Goal: Information Seeking & Learning: Learn about a topic

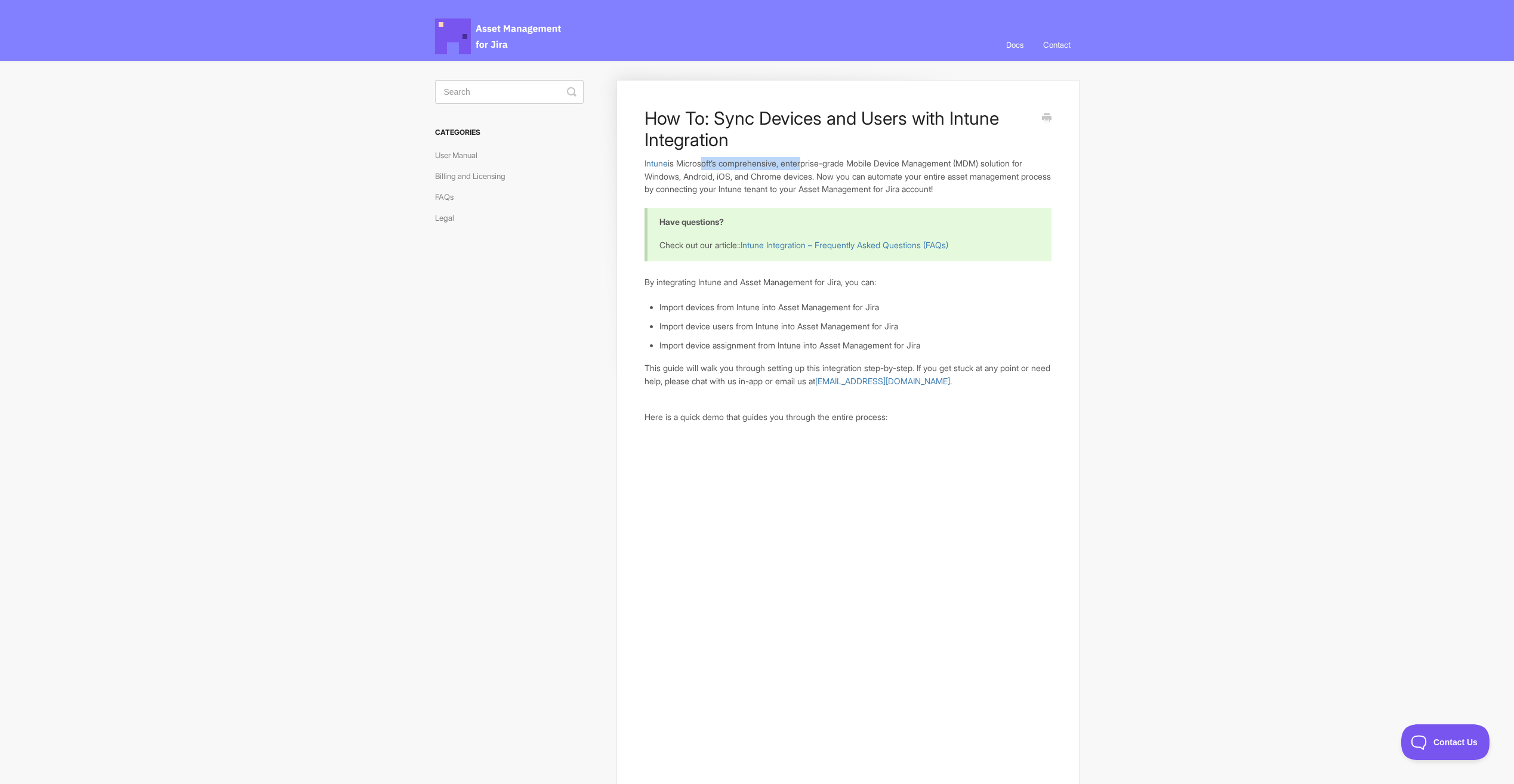
drag, startPoint x: 703, startPoint y: 160, endPoint x: 810, endPoint y: 163, distance: 107.0
click at [810, 163] on p "Intune is Microsoft’s comprehensive, enterprise-grade Mobile Device Management …" at bounding box center [848, 176] width 407 height 38
drag, startPoint x: 810, startPoint y: 163, endPoint x: 782, endPoint y: 183, distance: 34.4
click at [782, 183] on p "Intune is Microsoft’s comprehensive, enterprise-grade Mobile Device Management …" at bounding box center [848, 176] width 407 height 38
click at [468, 175] on link "Billing and Licensing" at bounding box center [475, 175] width 80 height 19
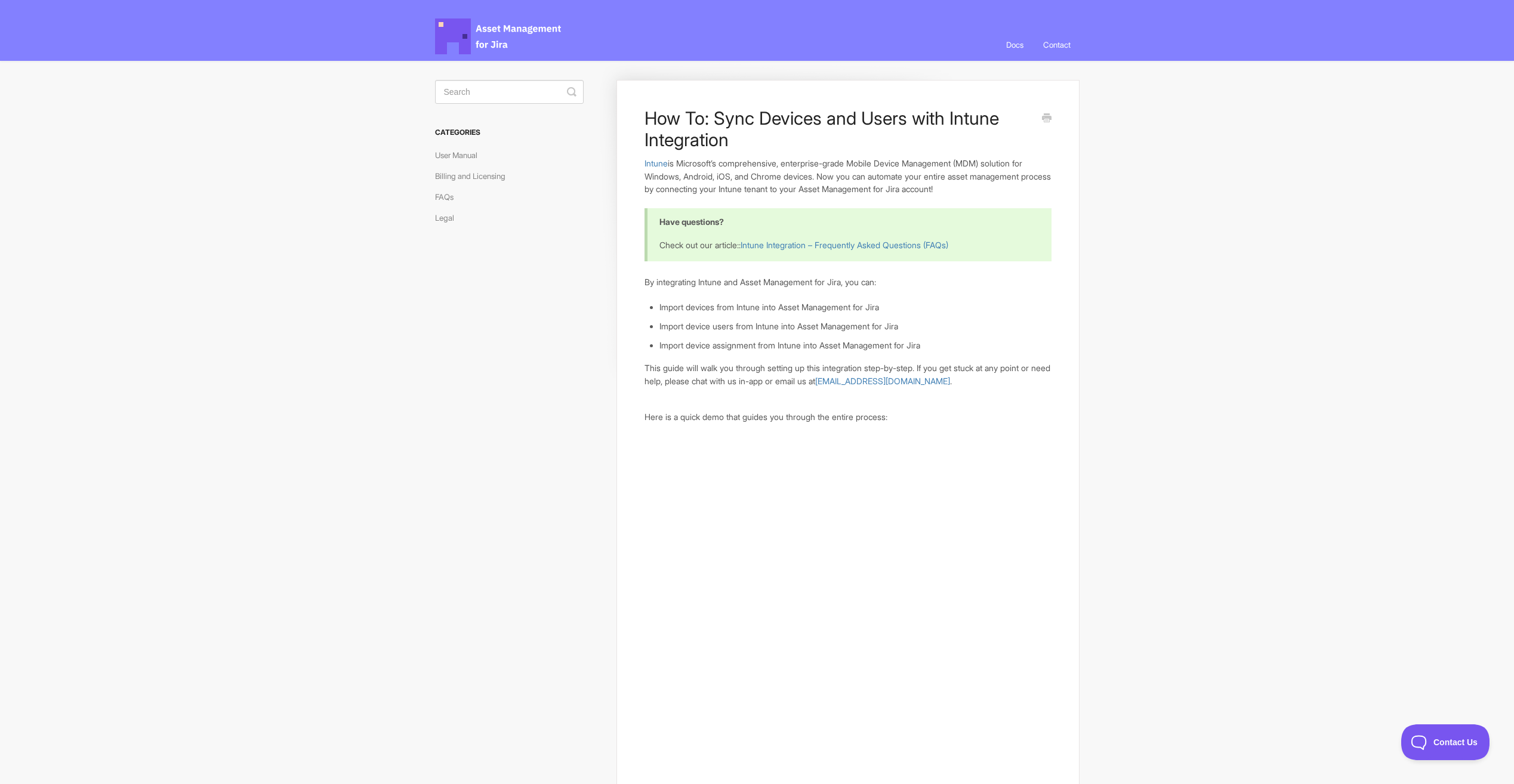
click at [479, 158] on link "User Manual" at bounding box center [461, 155] width 52 height 19
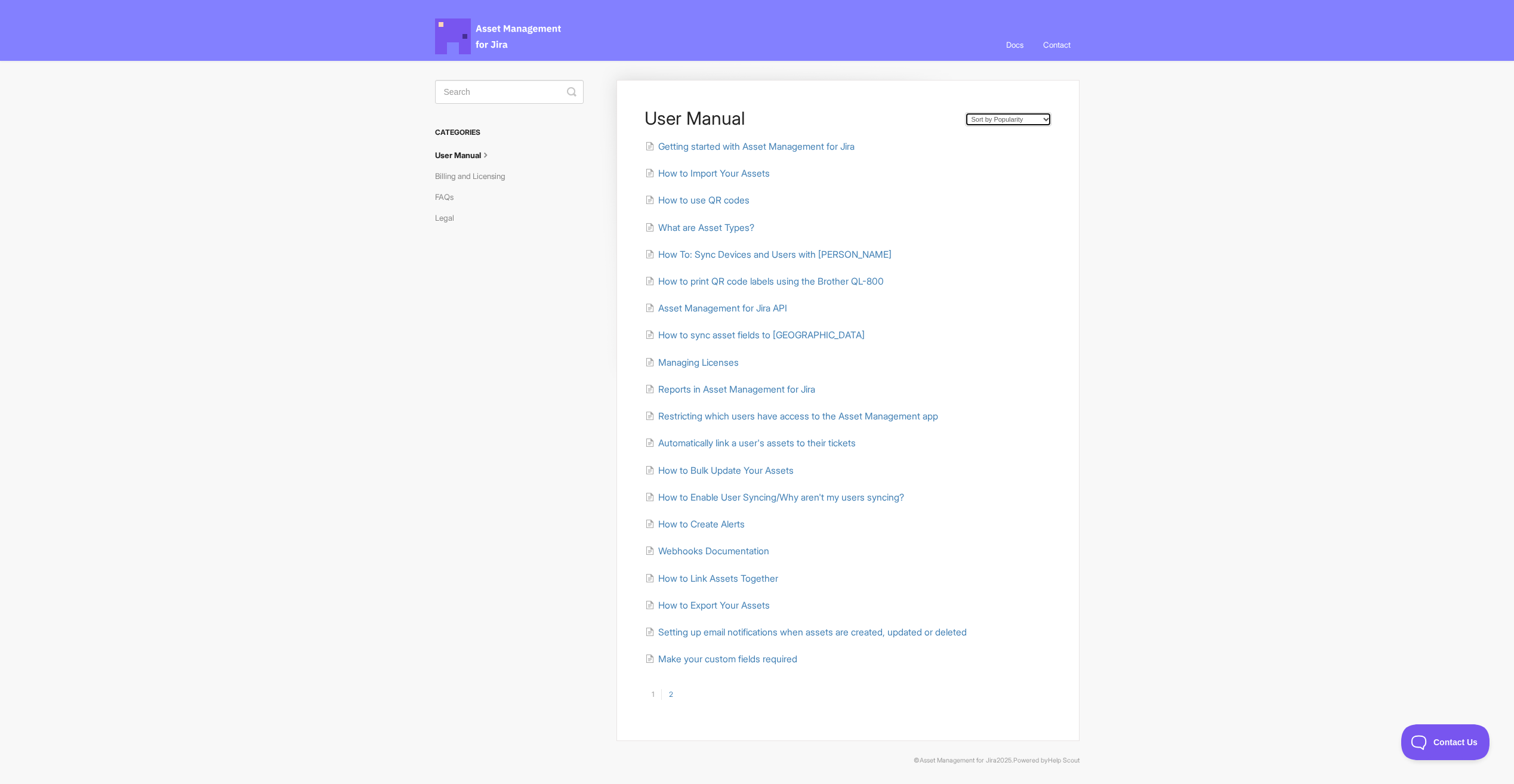
click at [997, 119] on select "Sort by Default Sort A-Z Sort by Popularity Sort by Last Updated" at bounding box center [1008, 119] width 87 height 14
click at [970, 281] on li "How to print QR code labels using the Brother QL-800" at bounding box center [848, 281] width 407 height 14
click at [673, 693] on link "2" at bounding box center [670, 694] width 19 height 10
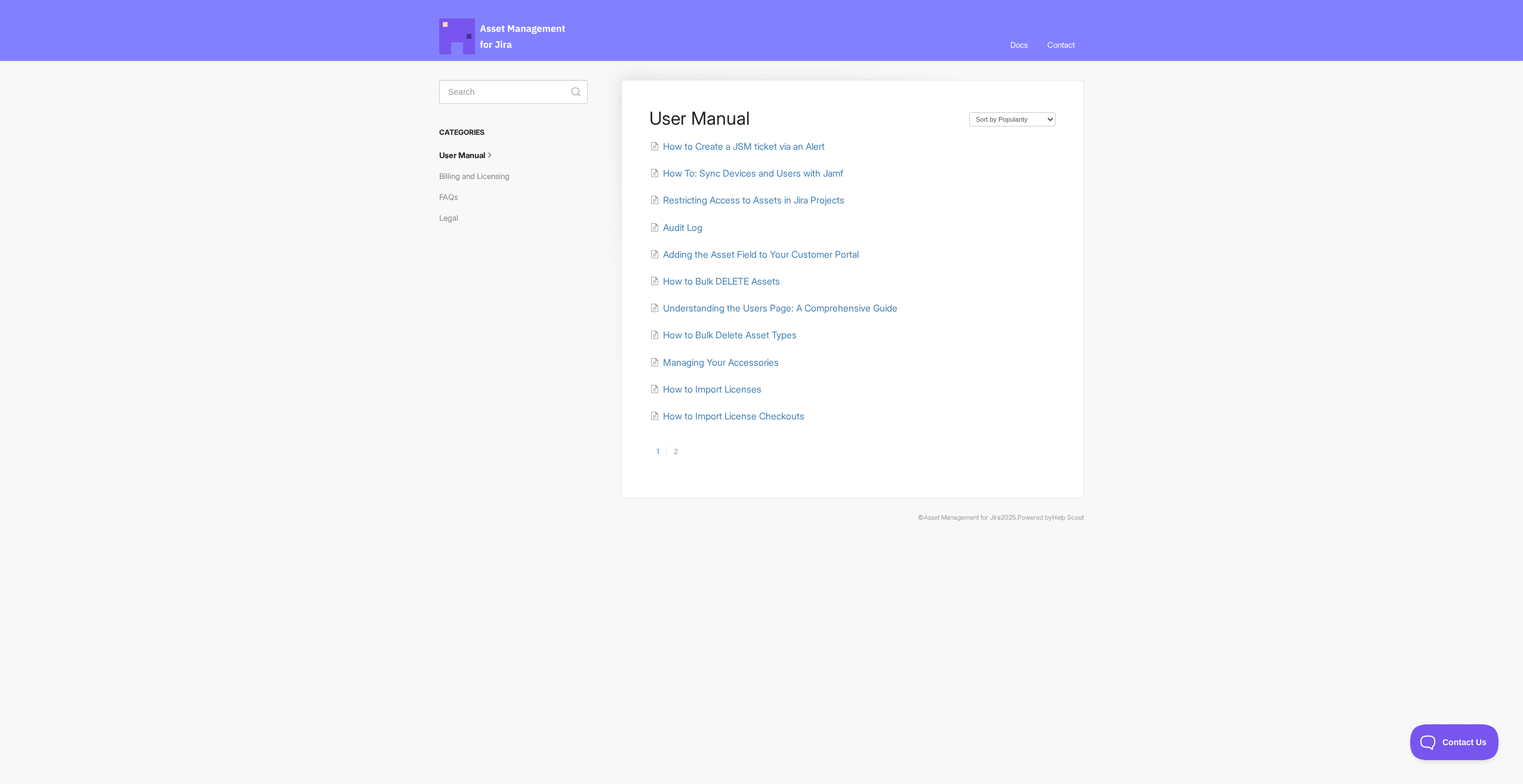
click at [661, 454] on link "1" at bounding box center [658, 451] width 17 height 10
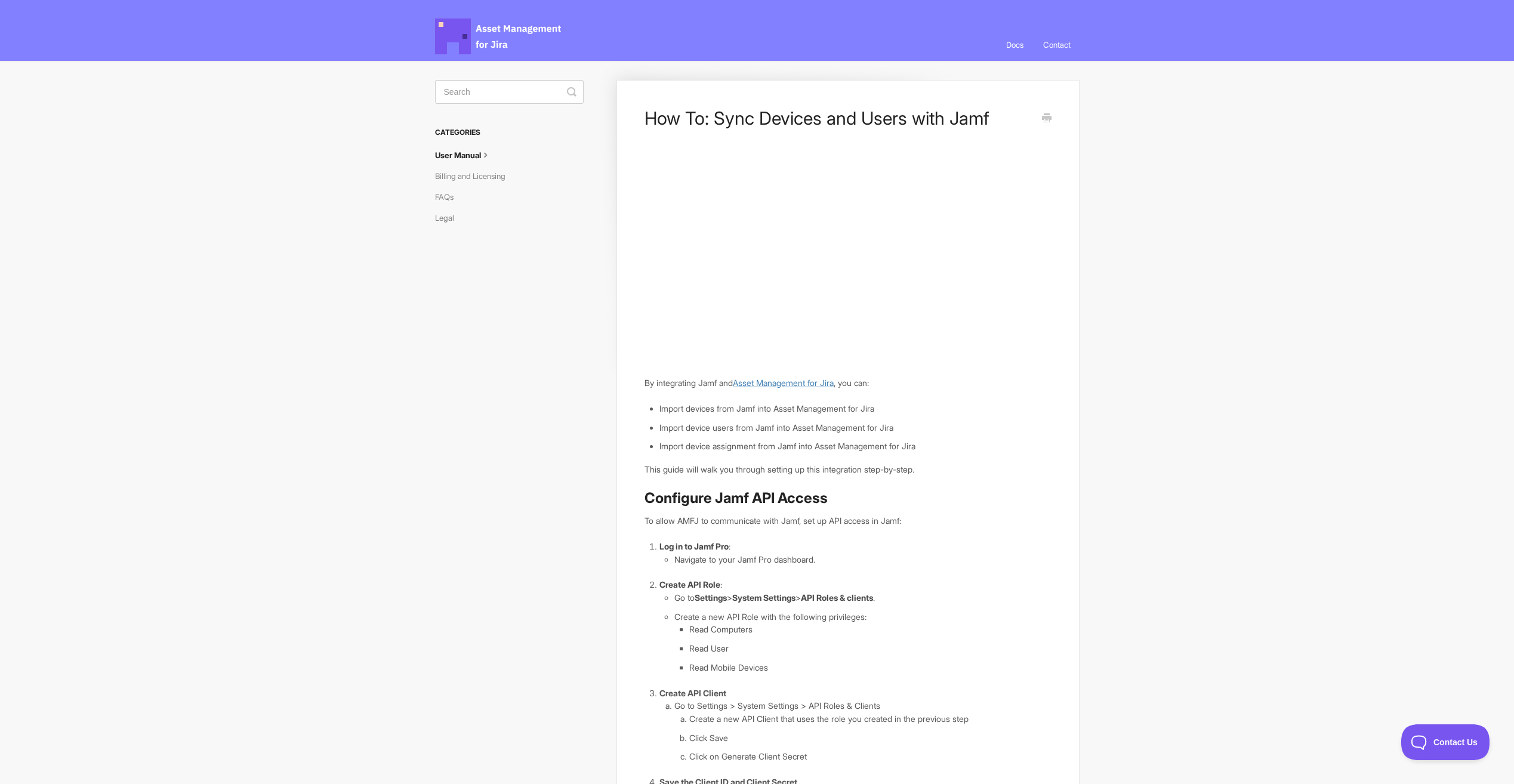
click at [764, 382] on link "Asset Management for Jira" at bounding box center [783, 383] width 101 height 10
drag, startPoint x: 640, startPoint y: 124, endPoint x: 716, endPoint y: 121, distance: 76.1
click at [716, 121] on div "How To: Sync Devices and Users with Jamf By integrating Jamf and Asset Manageme…" at bounding box center [848, 650] width 463 height 1139
drag, startPoint x: 716, startPoint y: 121, endPoint x: 765, endPoint y: 119, distance: 49.0
click at [765, 119] on h1 "How To: Sync Devices and Users with Jamf" at bounding box center [839, 118] width 388 height 22
